Goal: Find contact information

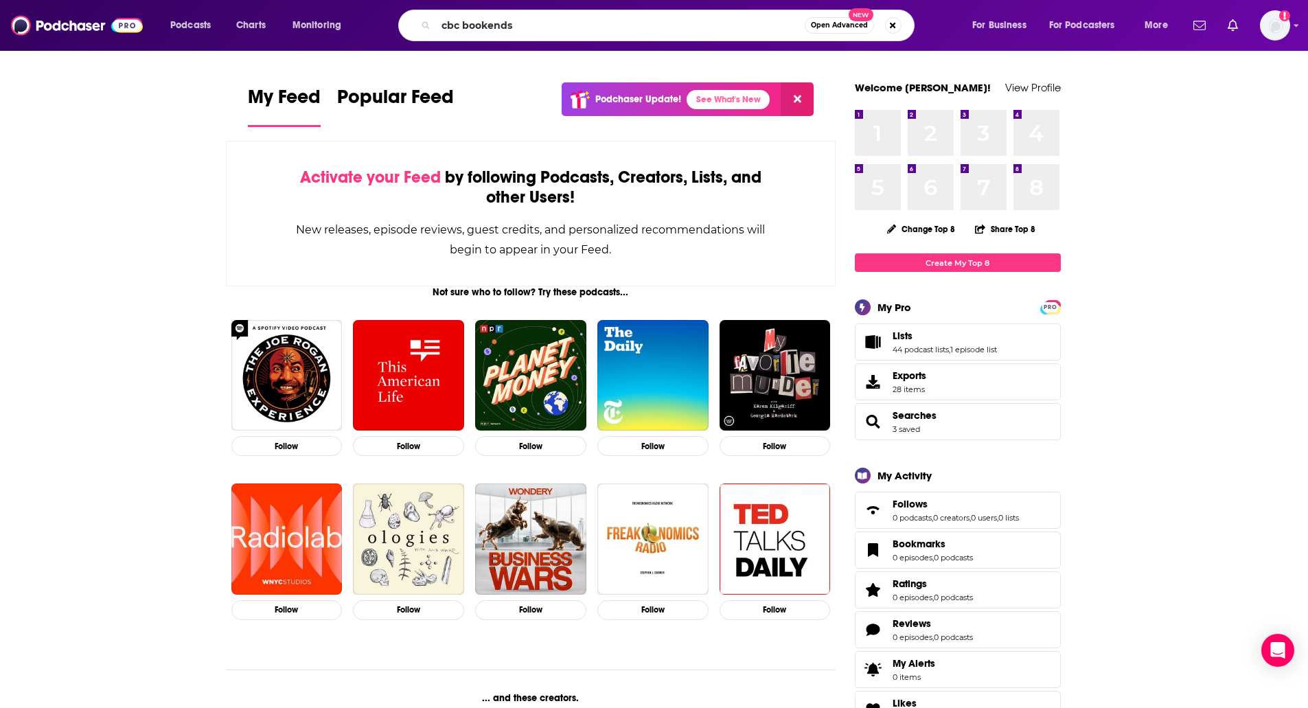
type input "cbc bookends"
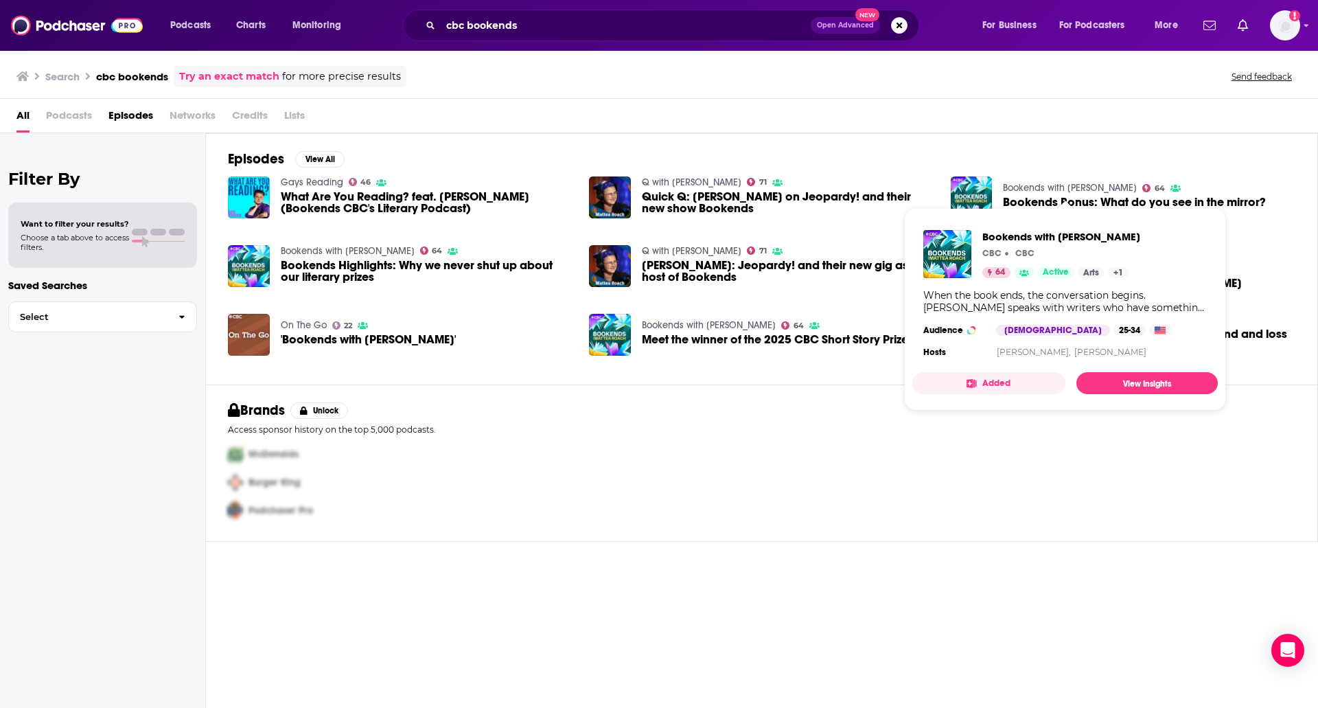
click at [1018, 185] on link "Bookends with [PERSON_NAME]" at bounding box center [1070, 188] width 134 height 12
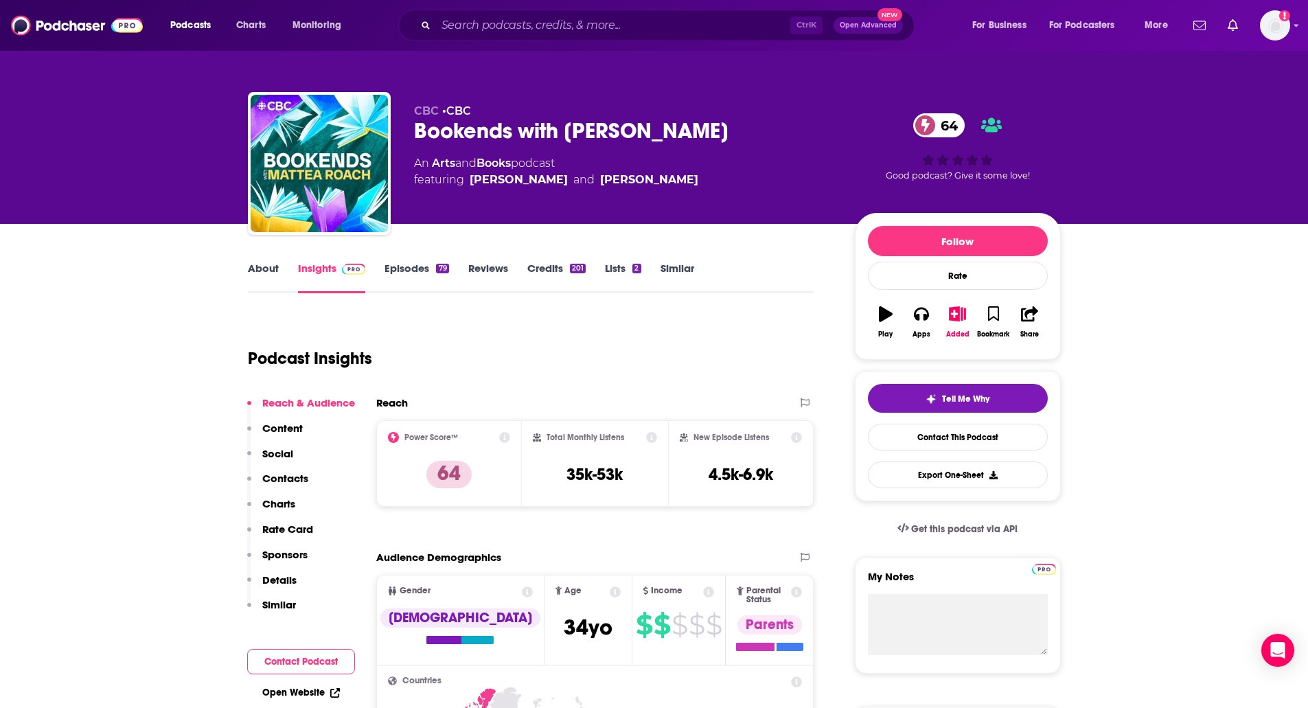
click at [292, 478] on p "Contacts" at bounding box center [285, 478] width 46 height 13
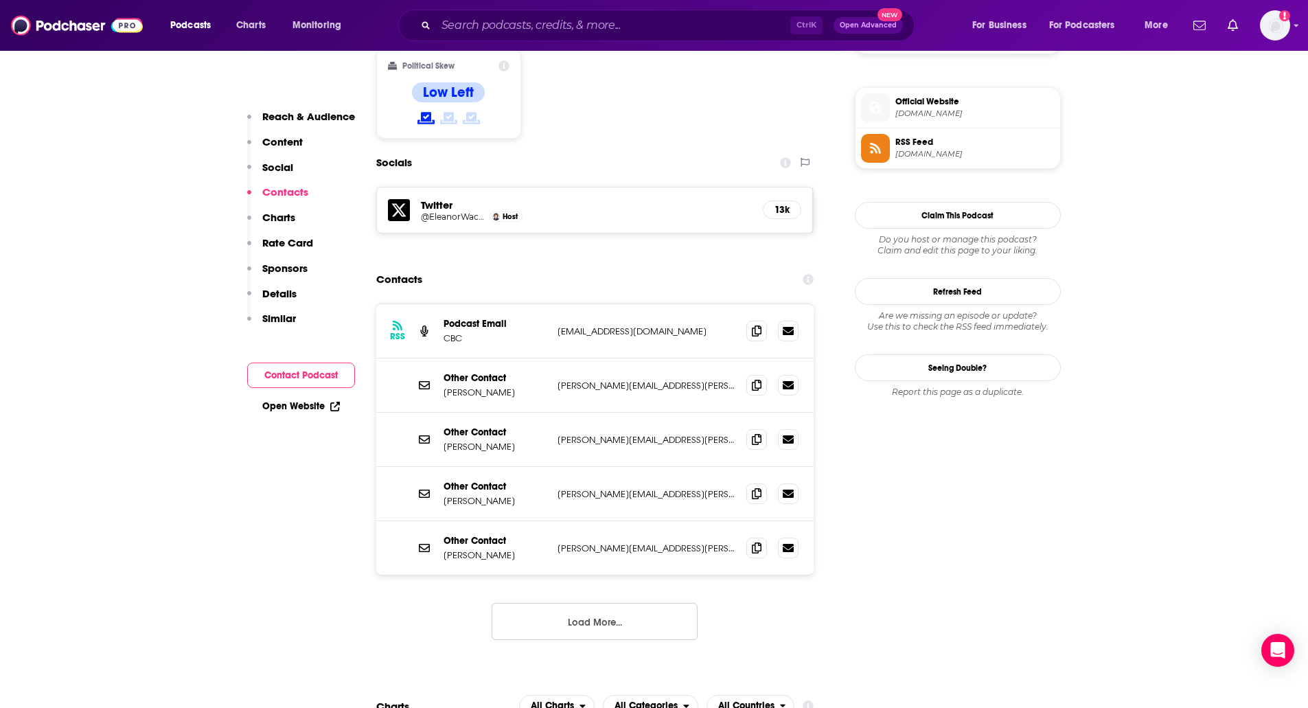
scroll to position [1083, 0]
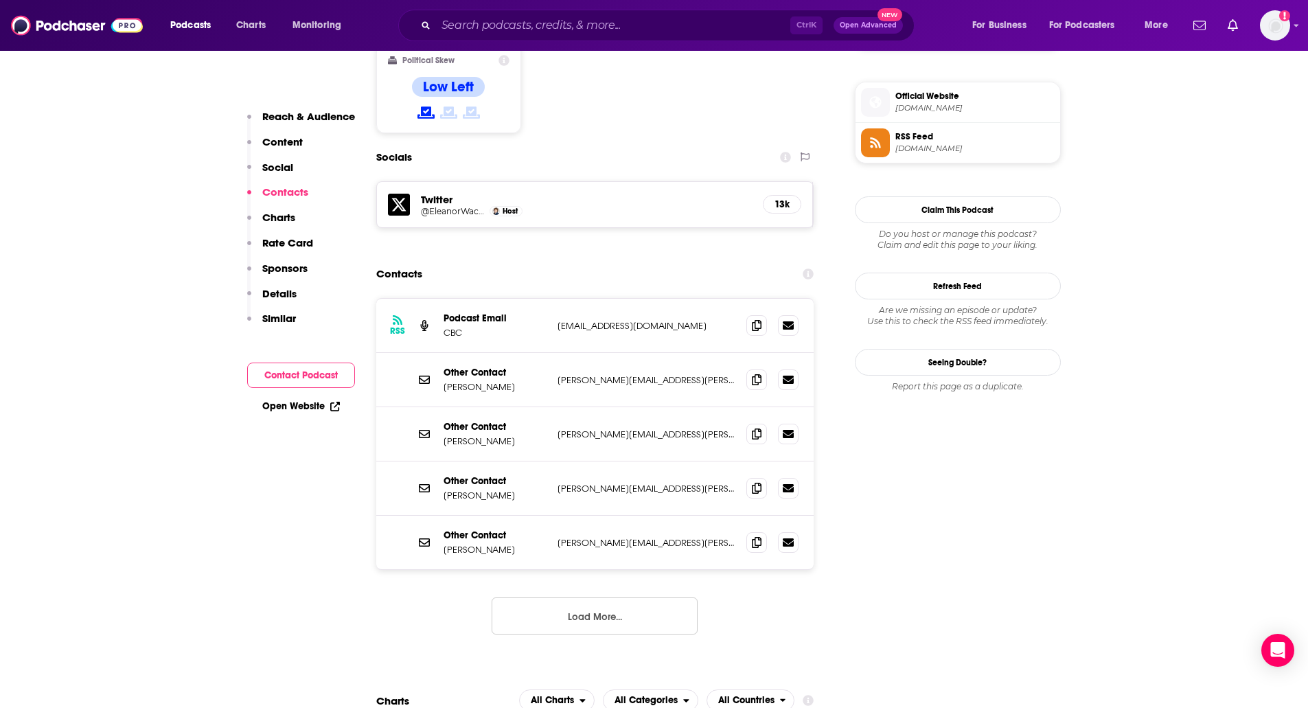
click at [544, 597] on button "Load More..." at bounding box center [594, 615] width 206 height 37
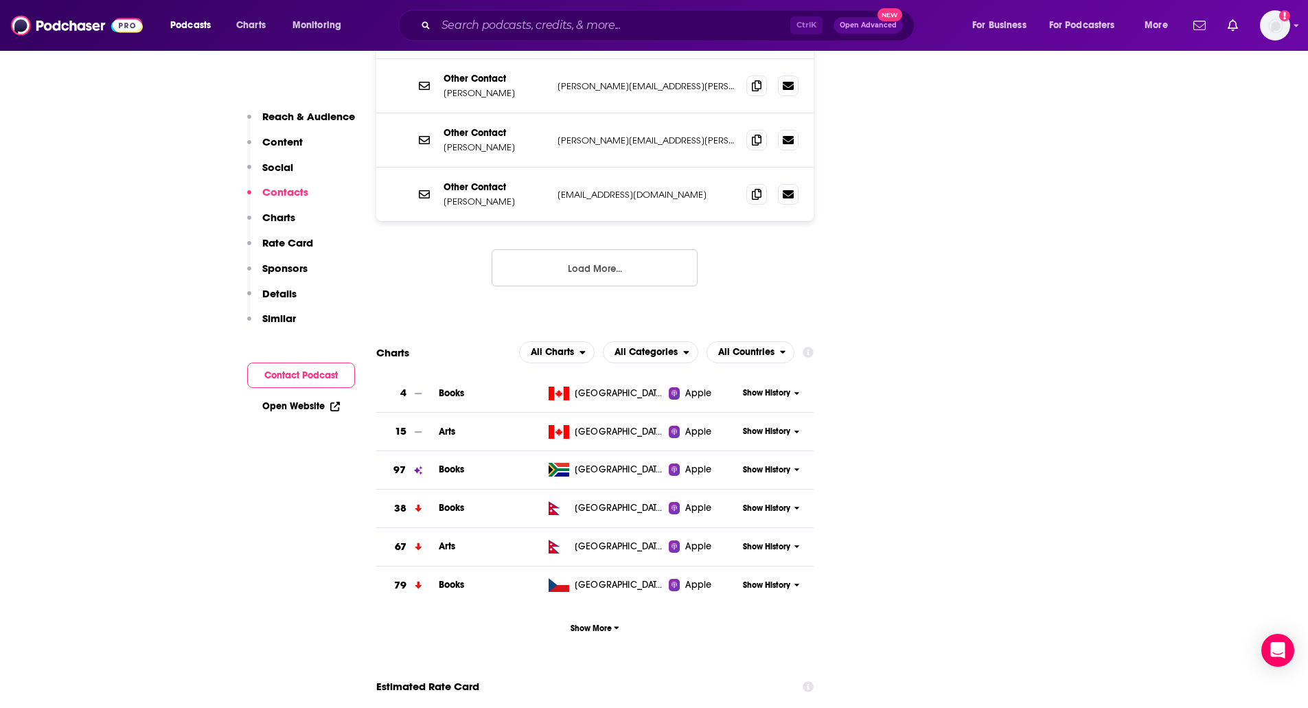
click at [647, 249] on button "Load More..." at bounding box center [594, 267] width 206 height 37
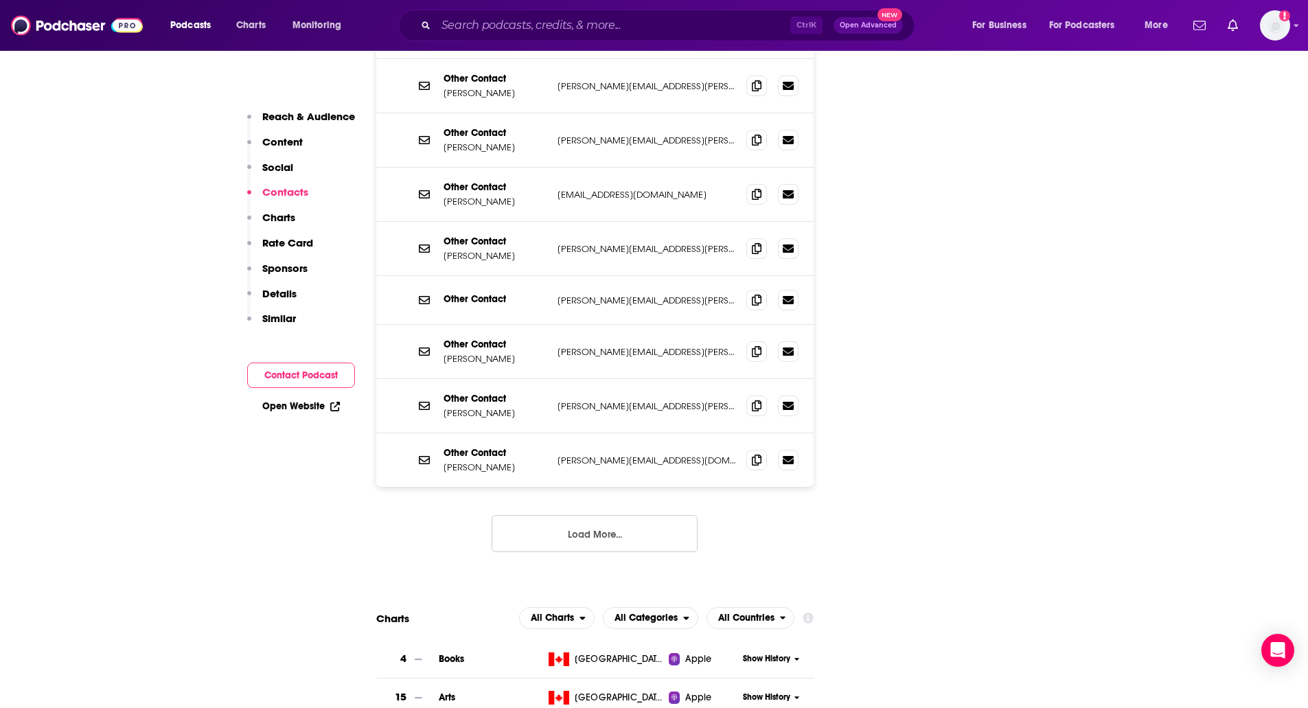
click at [610, 515] on button "Load More..." at bounding box center [594, 533] width 206 height 37
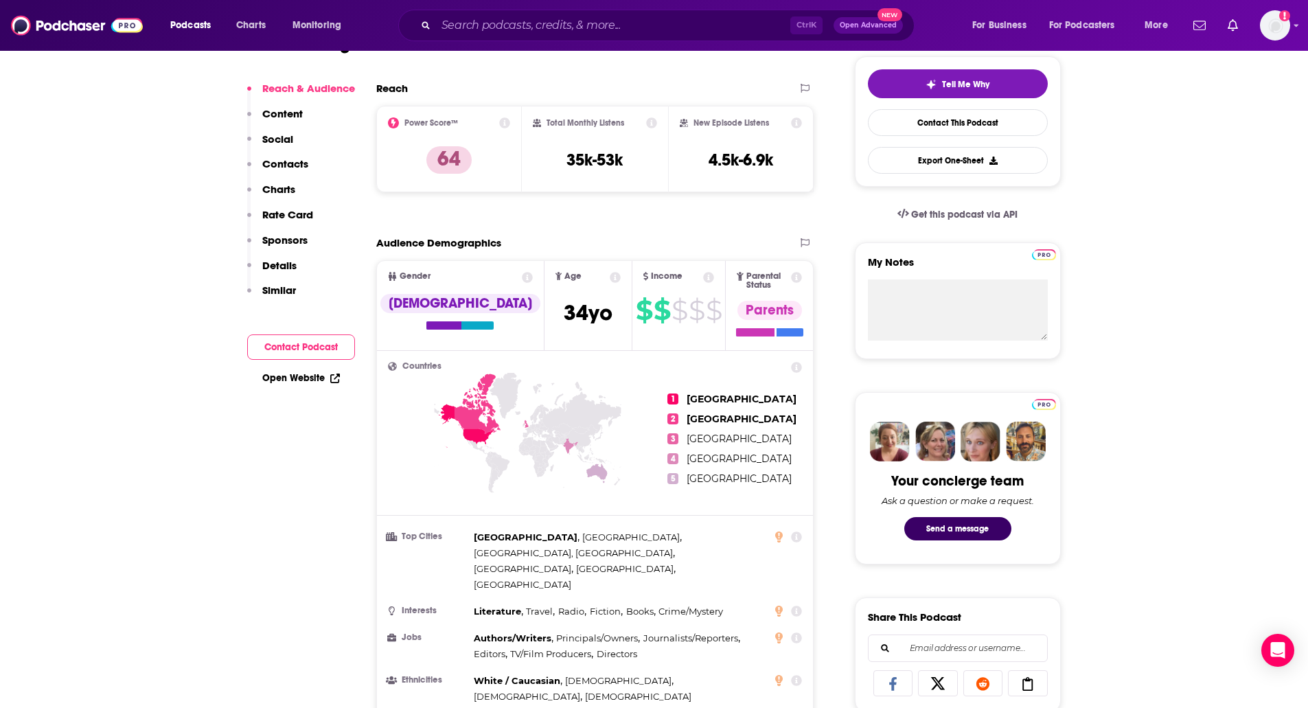
scroll to position [0, 0]
